Goal: Find specific page/section: Find specific page/section

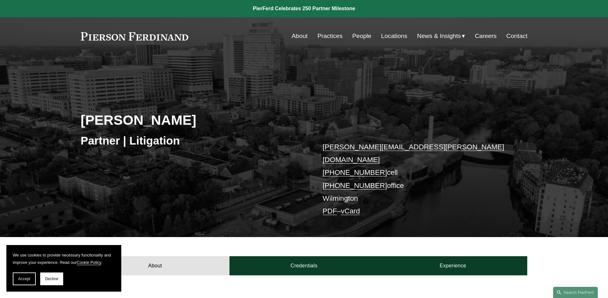
click at [361, 38] on link "People" at bounding box center [361, 36] width 19 height 12
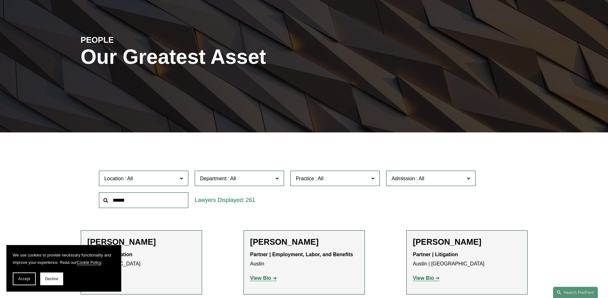
scroll to position [96, 0]
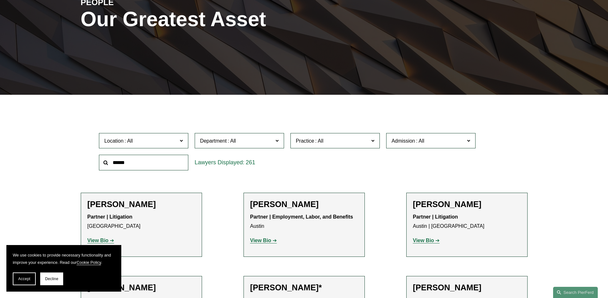
click at [239, 146] on label "Department" at bounding box center [239, 141] width 89 height 16
click at [347, 147] on label "Practice" at bounding box center [334, 141] width 89 height 16
click at [417, 140] on span at bounding box center [420, 140] width 10 height 5
click at [0, 0] on link "[US_STATE]" at bounding box center [0, 0] width 0 height 0
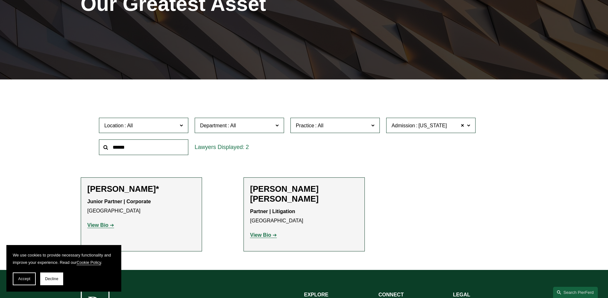
scroll to position [113, 0]
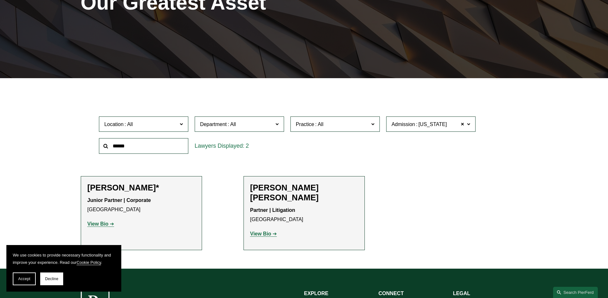
click at [264, 231] on strong "View Bio" at bounding box center [260, 233] width 21 height 5
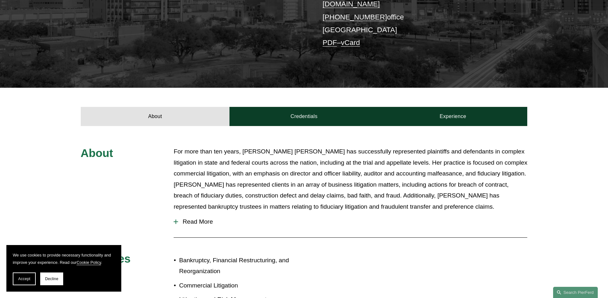
scroll to position [213, 0]
